Goal: Book appointment/travel/reservation

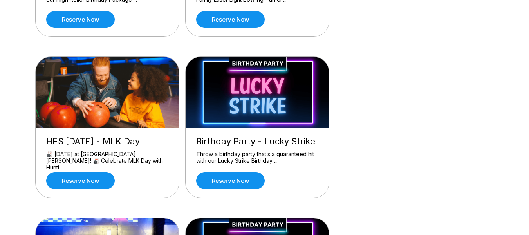
scroll to position [200, 0]
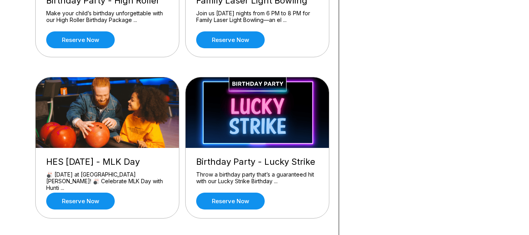
scroll to position [168, 0]
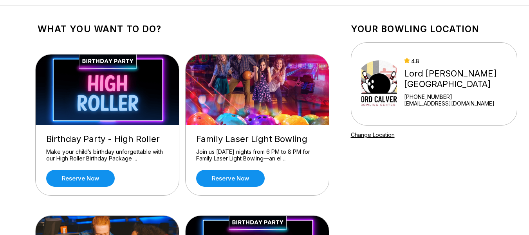
scroll to position [31, 0]
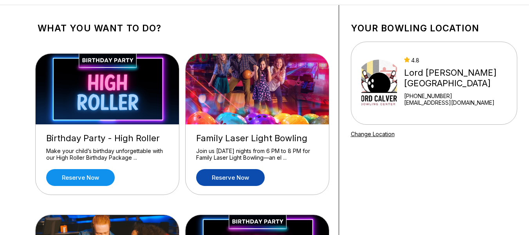
click at [230, 180] on link "Reserve now" at bounding box center [230, 177] width 69 height 17
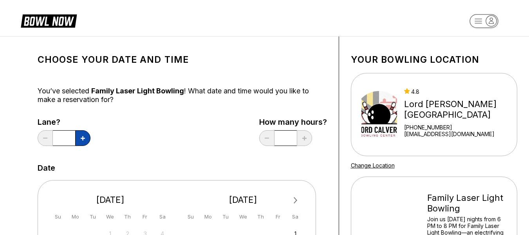
click at [81, 143] on button at bounding box center [82, 138] width 15 height 16
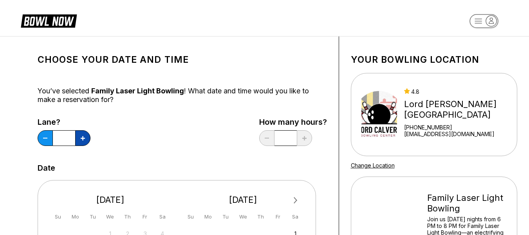
click at [81, 143] on button at bounding box center [82, 138] width 15 height 16
type input "*"
